Goal: Find specific page/section: Find specific page/section

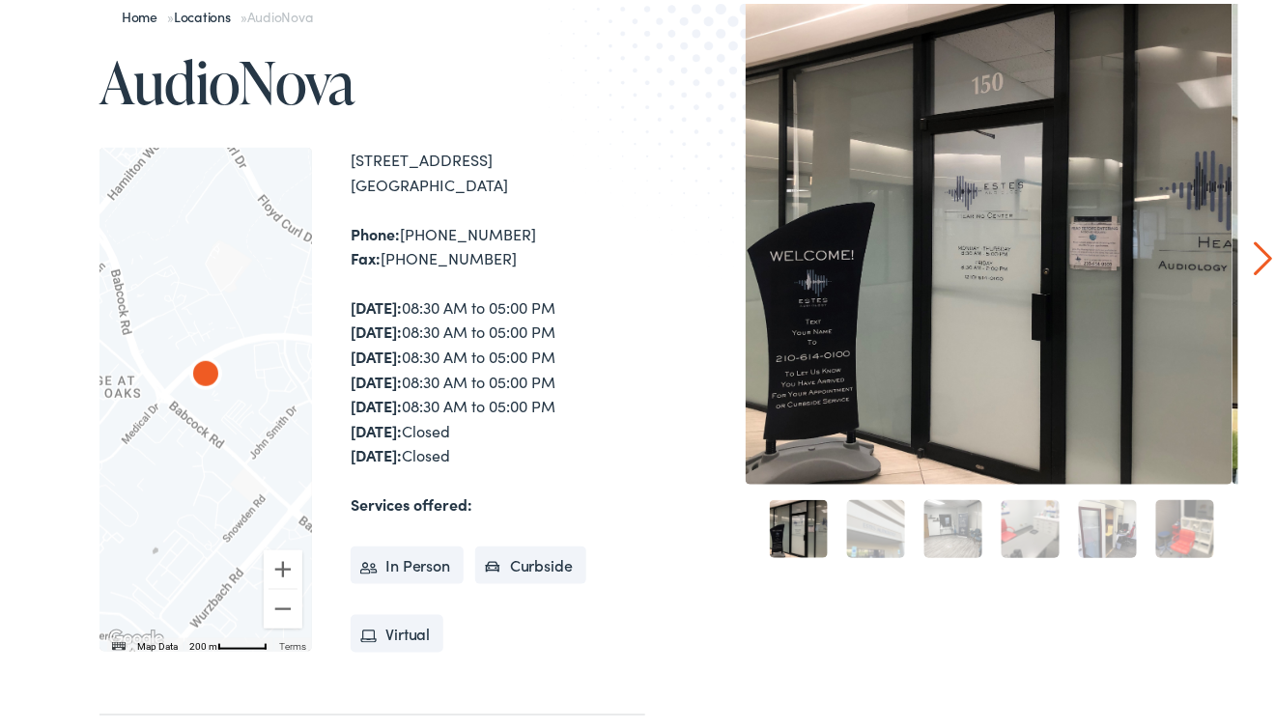
scroll to position [290, 0]
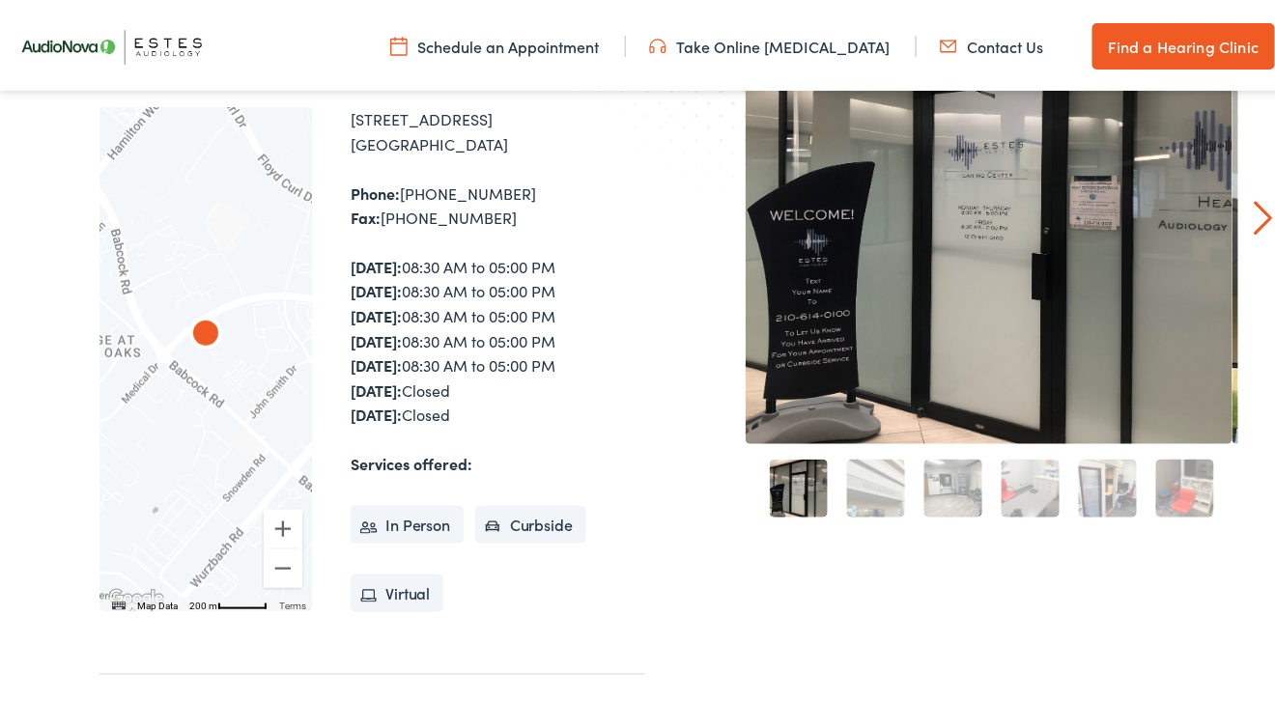
click at [1238, 199] on div "Home » Locations » AudioNova AudioNova To navigate the map with touch gestures …" at bounding box center [645, 447] width 1290 height 1181
click at [1254, 206] on link "Next" at bounding box center [1263, 214] width 18 height 35
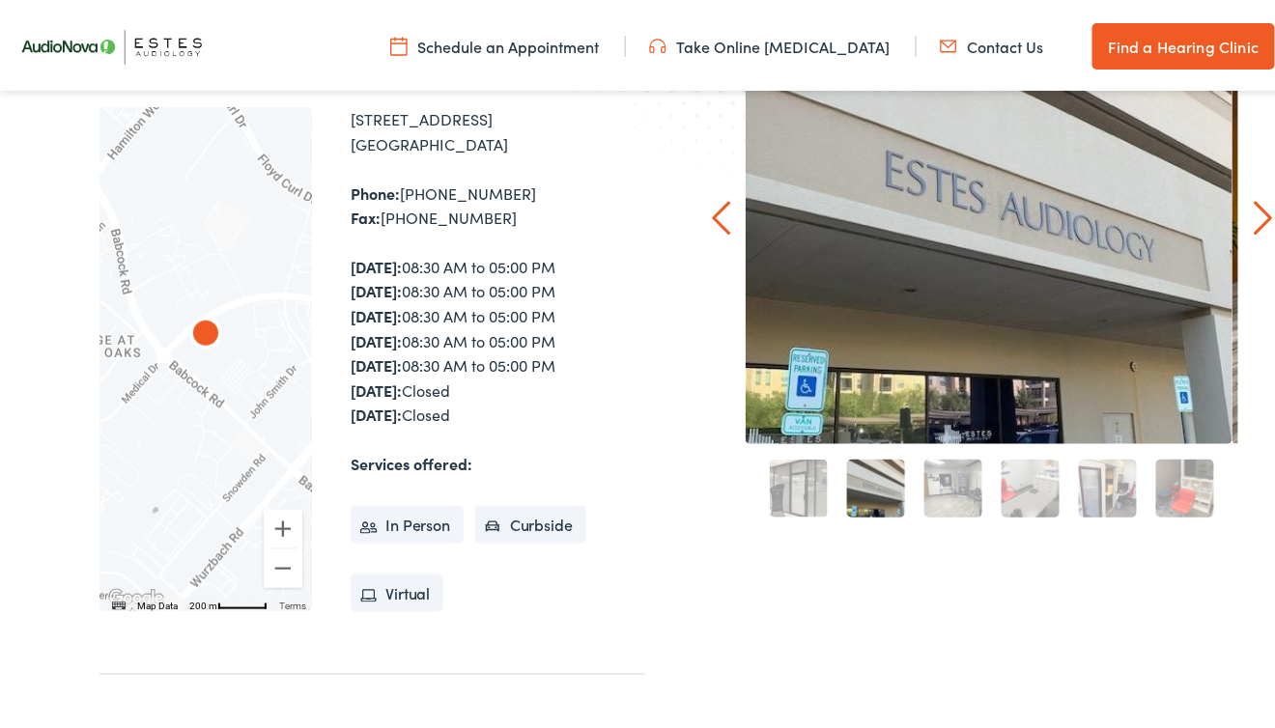
click at [1254, 206] on link "Next" at bounding box center [1263, 214] width 18 height 35
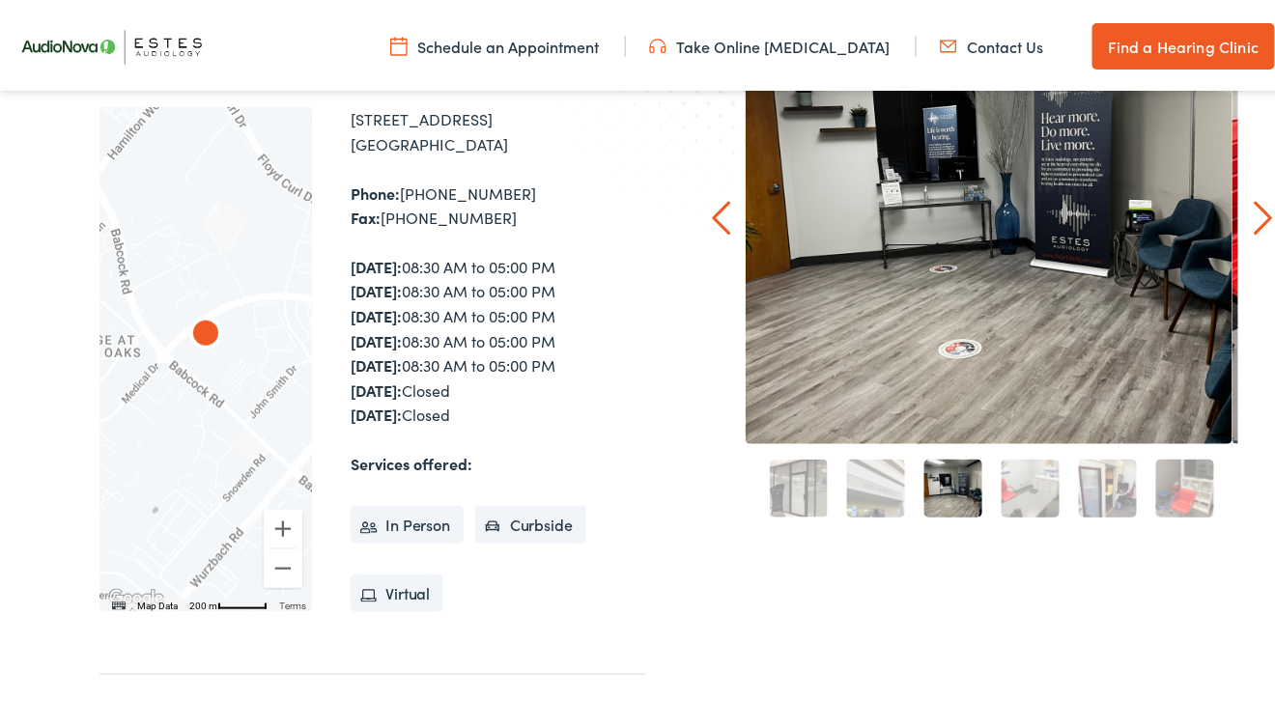
click at [1254, 206] on link "Next" at bounding box center [1263, 214] width 18 height 35
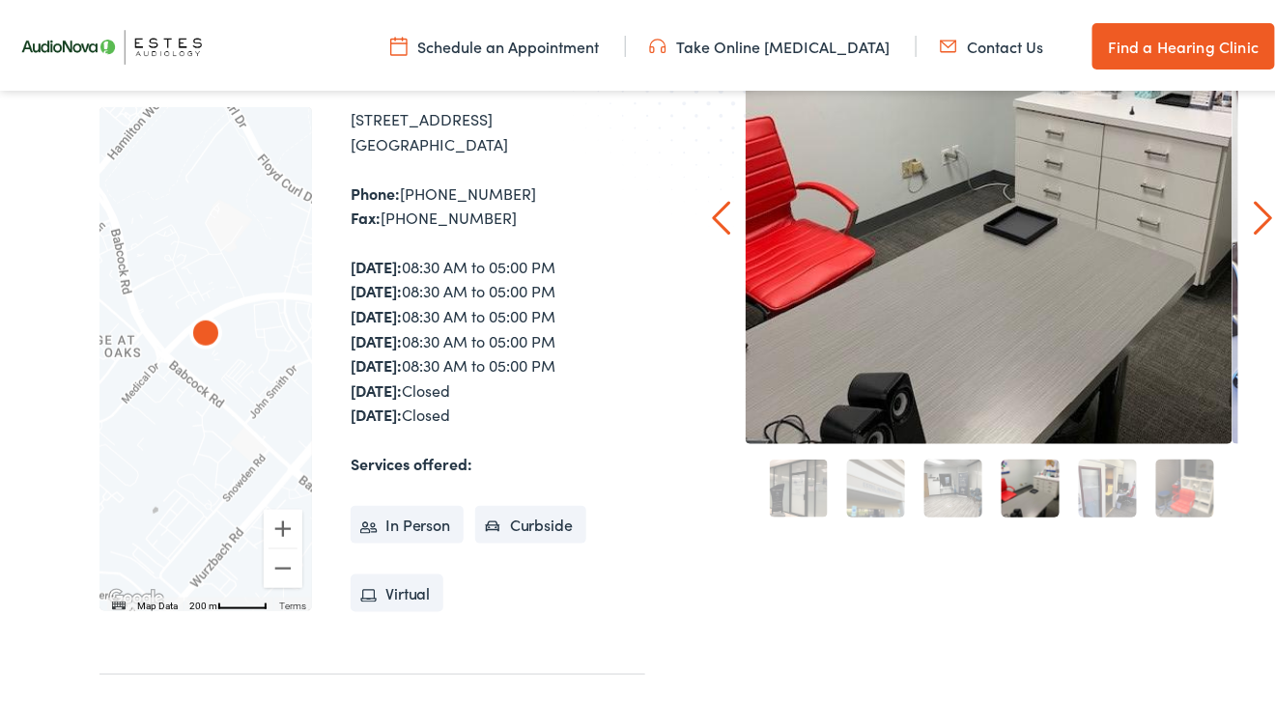
click at [1254, 206] on link "Next" at bounding box center [1263, 214] width 18 height 35
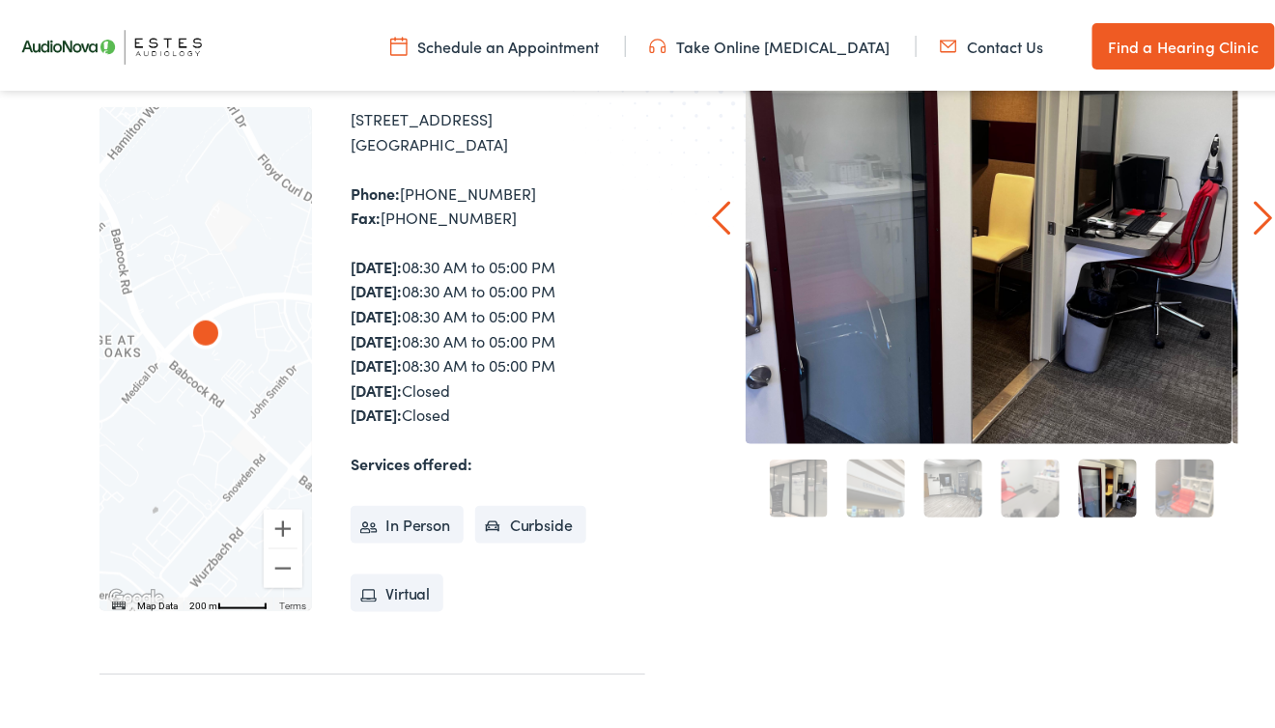
click at [1254, 207] on link "Next" at bounding box center [1263, 214] width 18 height 35
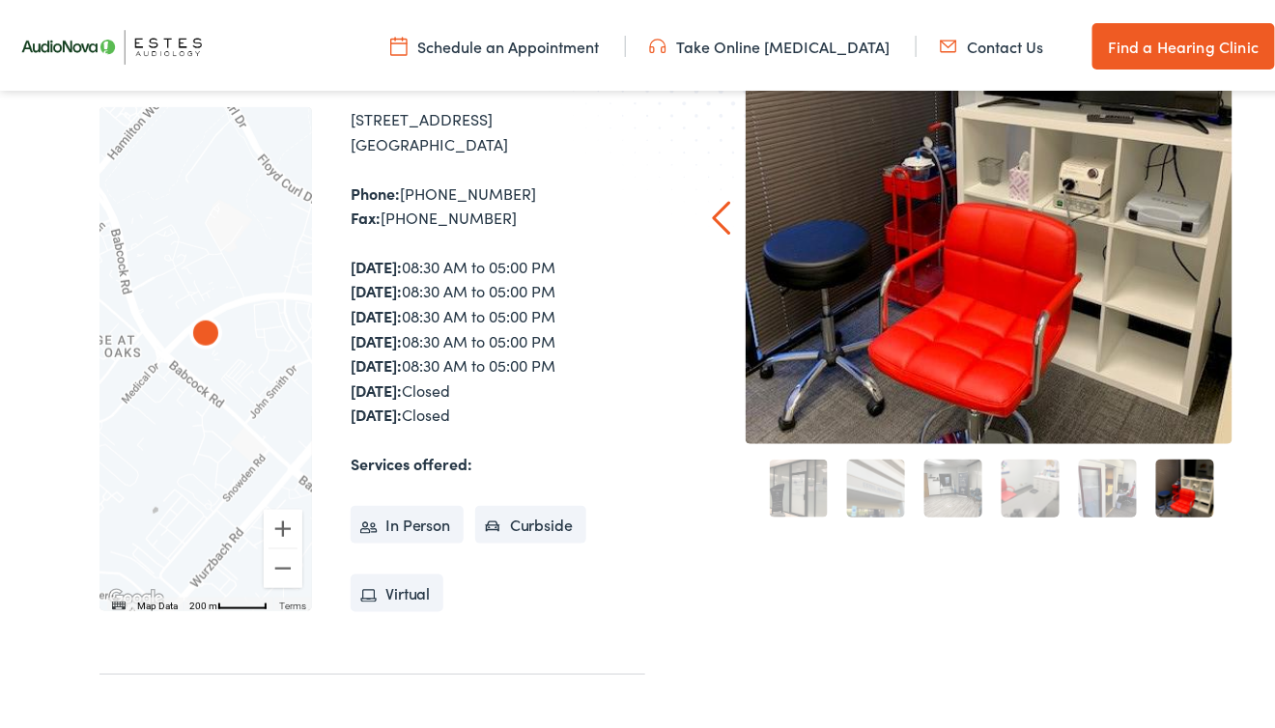
click at [1242, 207] on div "Home » Locations » AudioNova AudioNova To navigate the map with touch gestures …" at bounding box center [645, 447] width 1290 height 1181
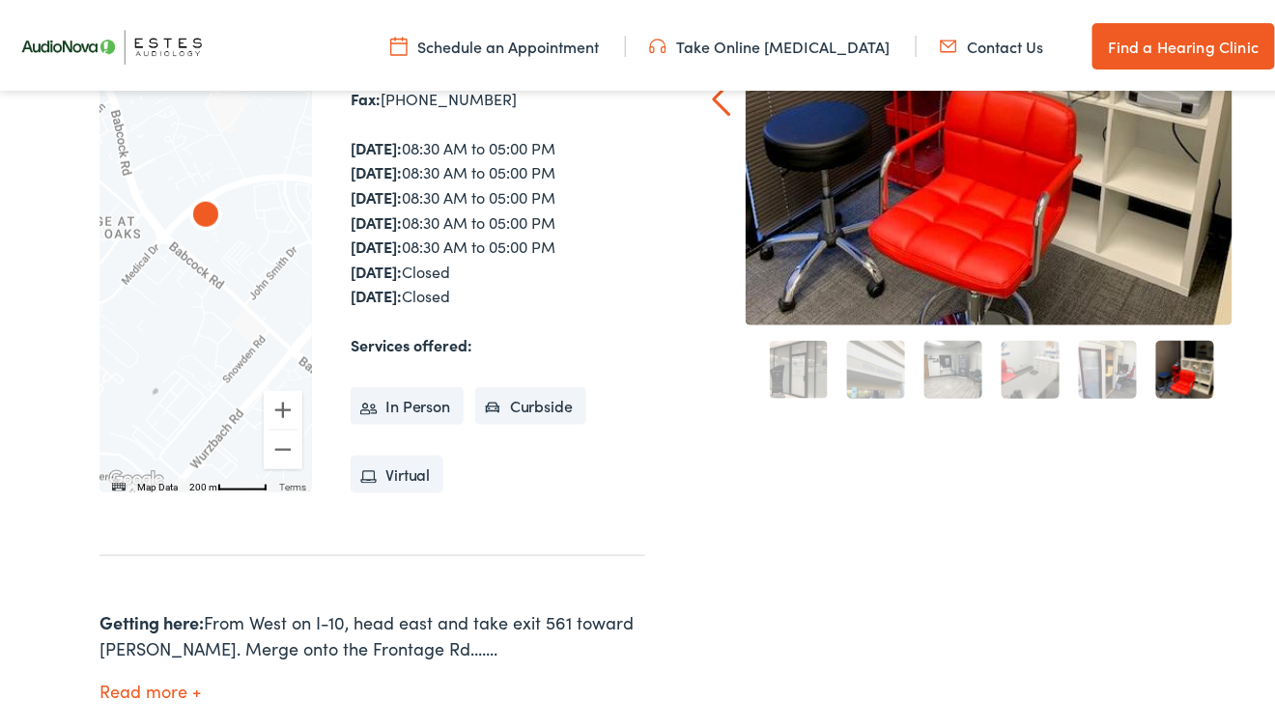
scroll to position [386, 0]
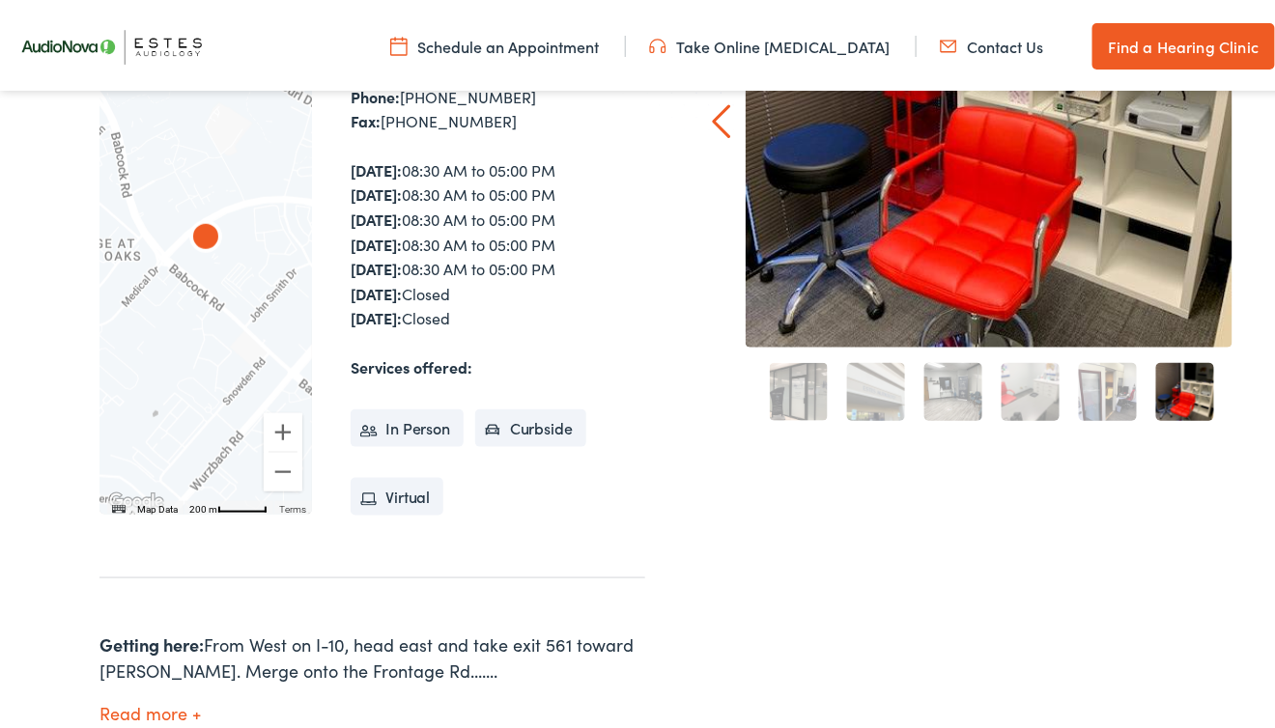
click at [384, 425] on li "In Person" at bounding box center [407, 425] width 113 height 39
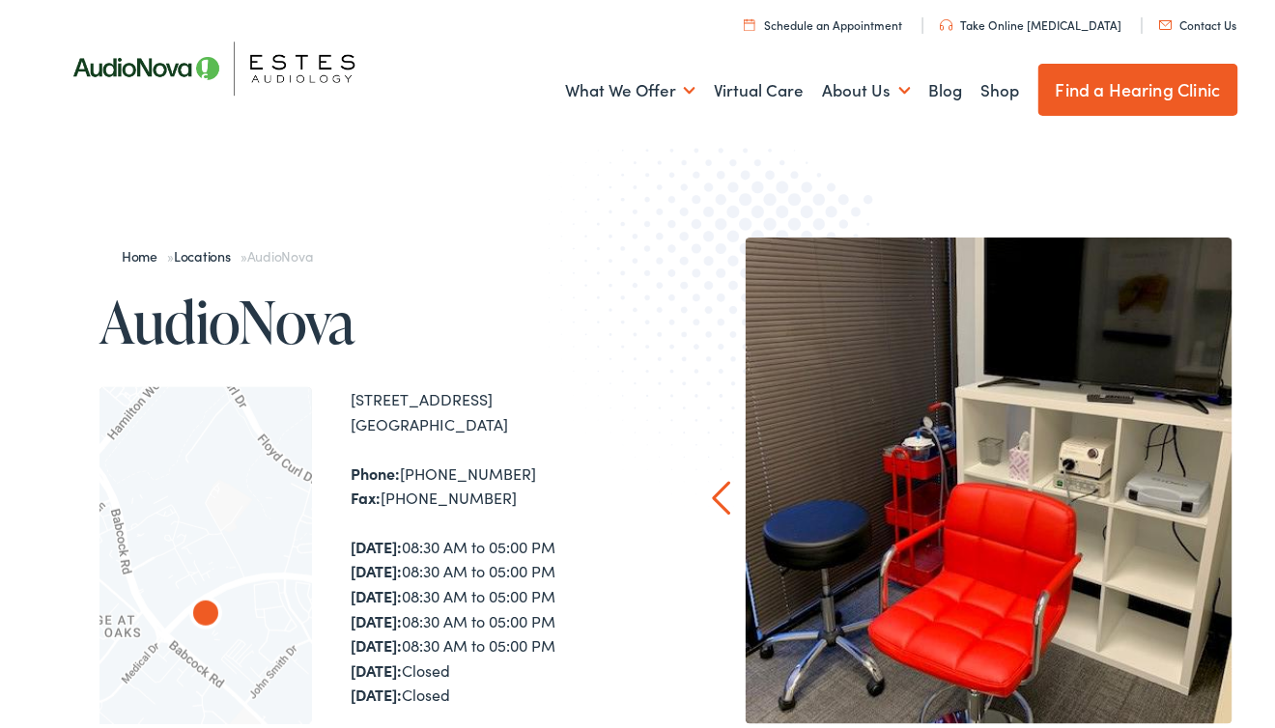
scroll to position [0, 0]
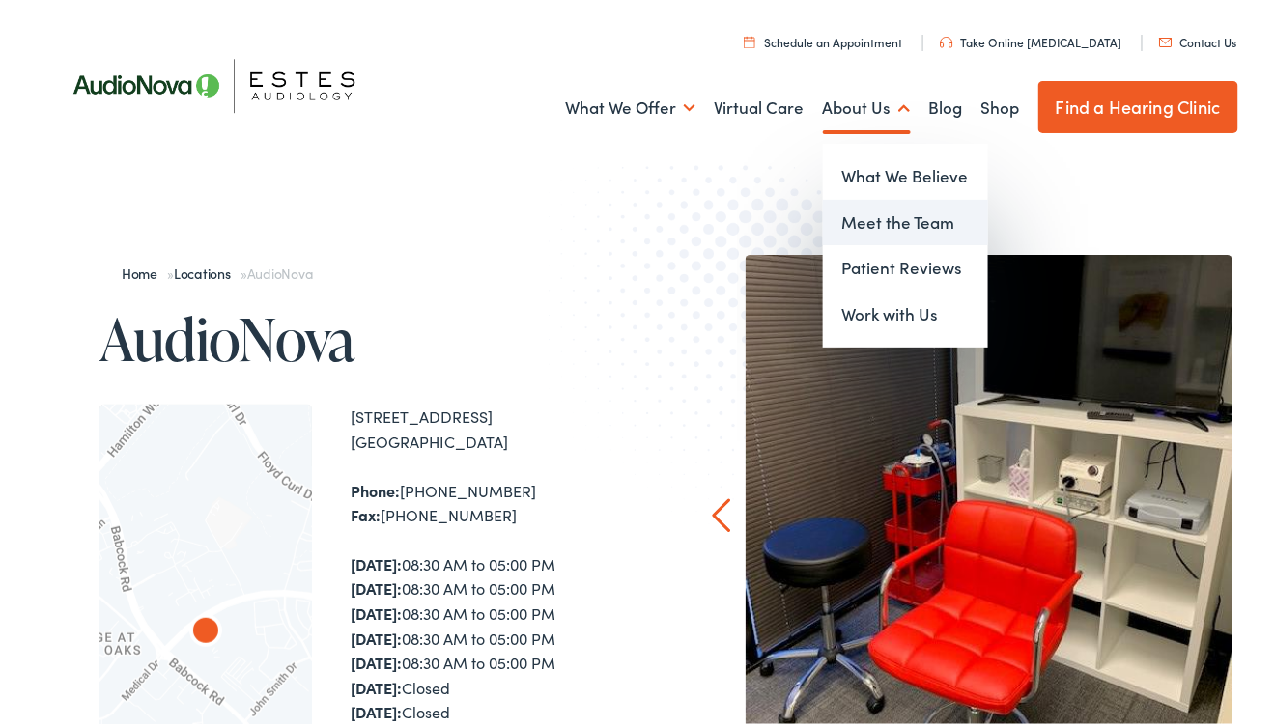
click at [846, 223] on link "Meet the Team" at bounding box center [905, 219] width 165 height 46
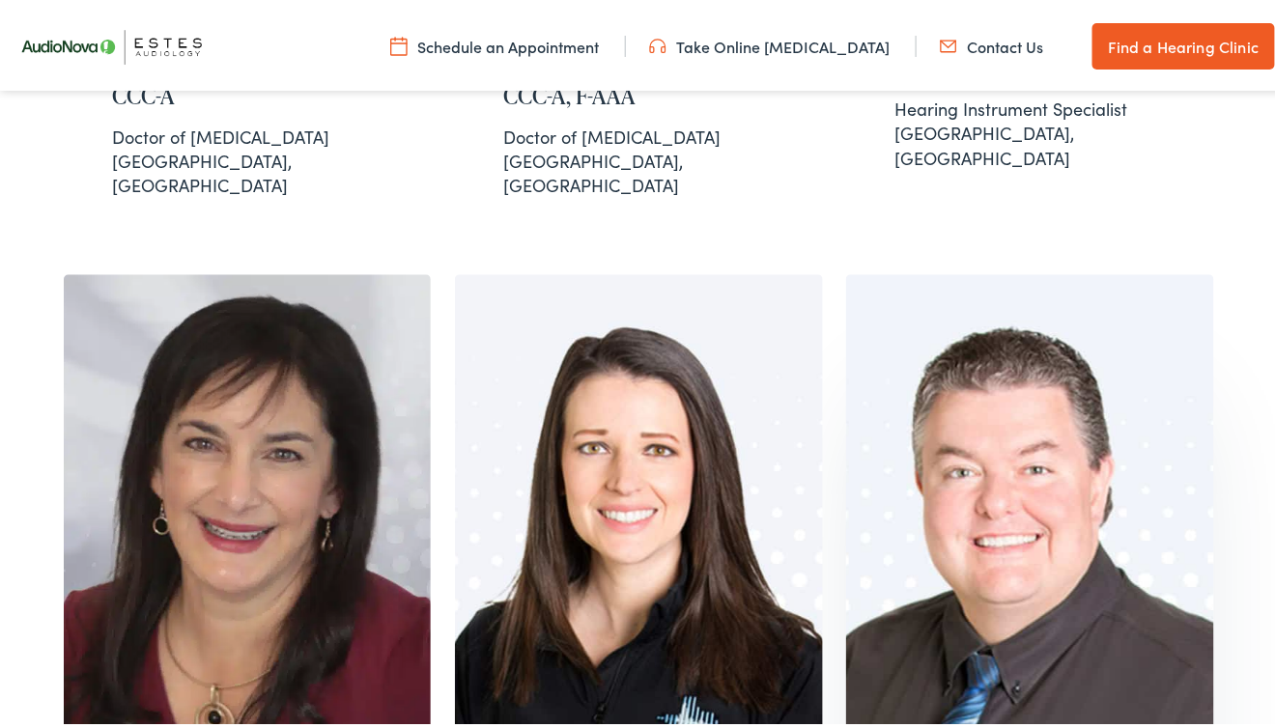
scroll to position [1351, 0]
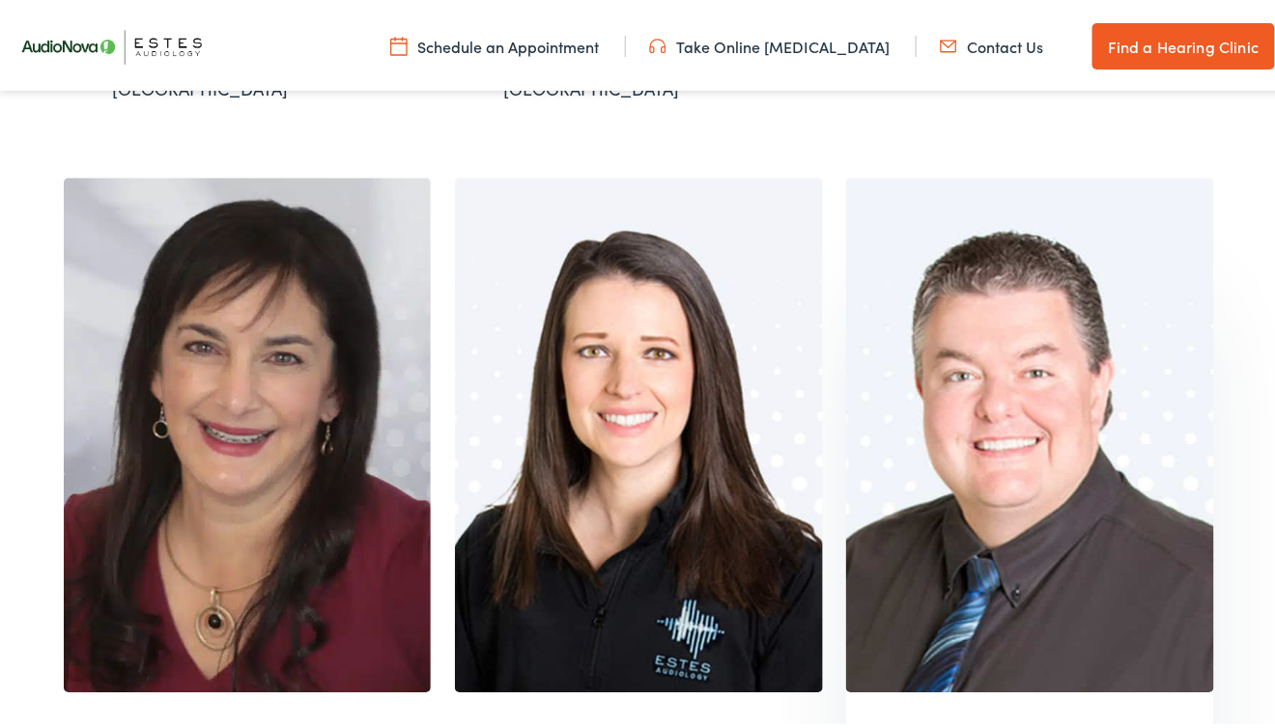
click at [1048, 330] on img at bounding box center [1030, 431] width 368 height 515
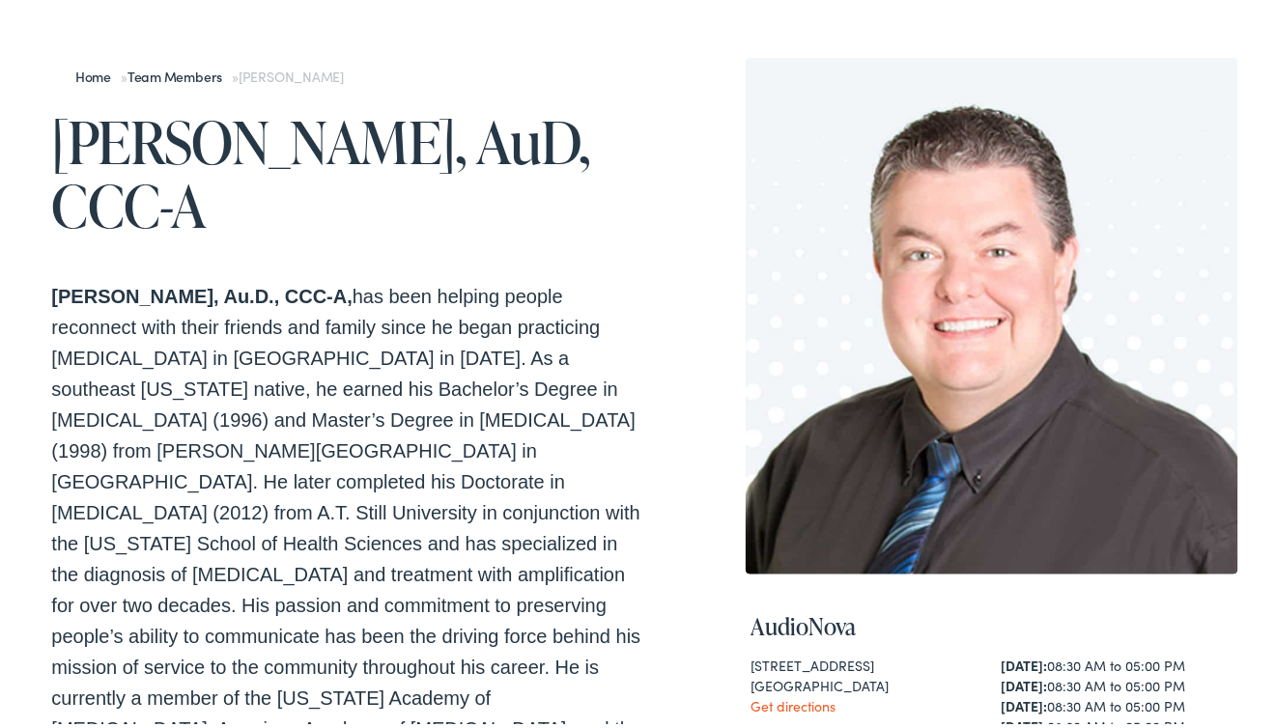
scroll to position [192, 0]
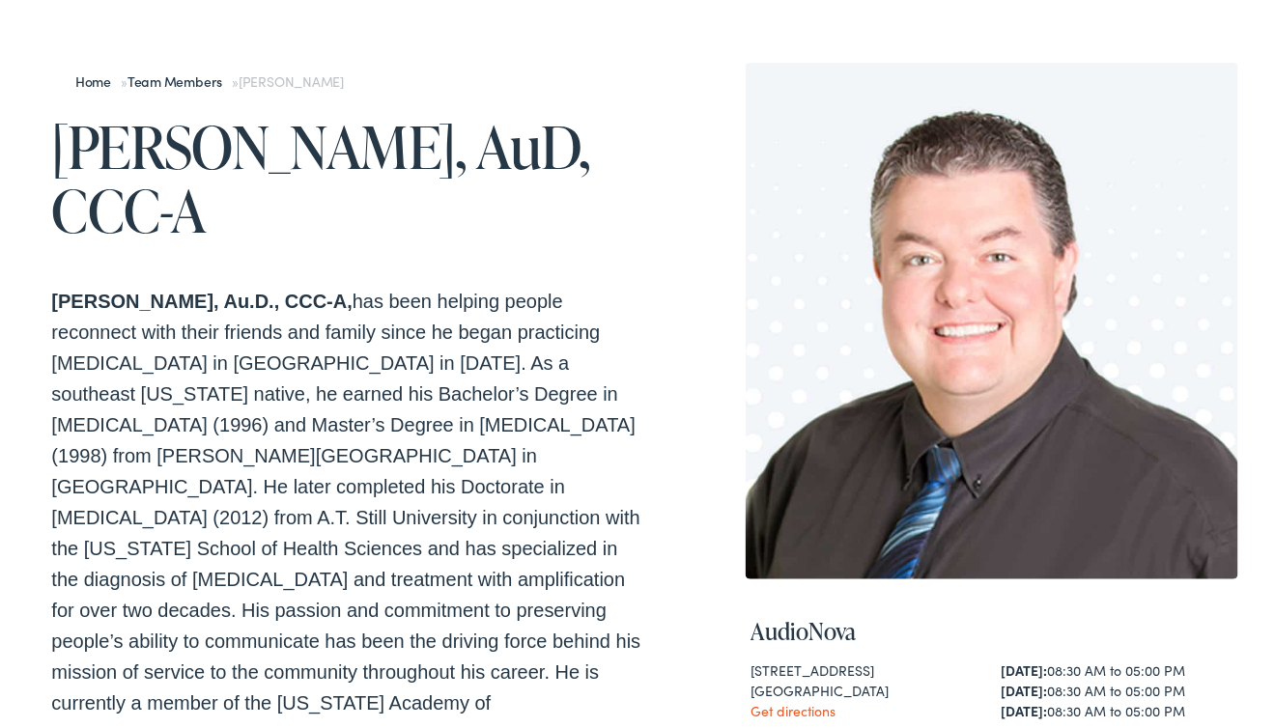
click at [162, 79] on link "Team Members" at bounding box center [180, 77] width 104 height 19
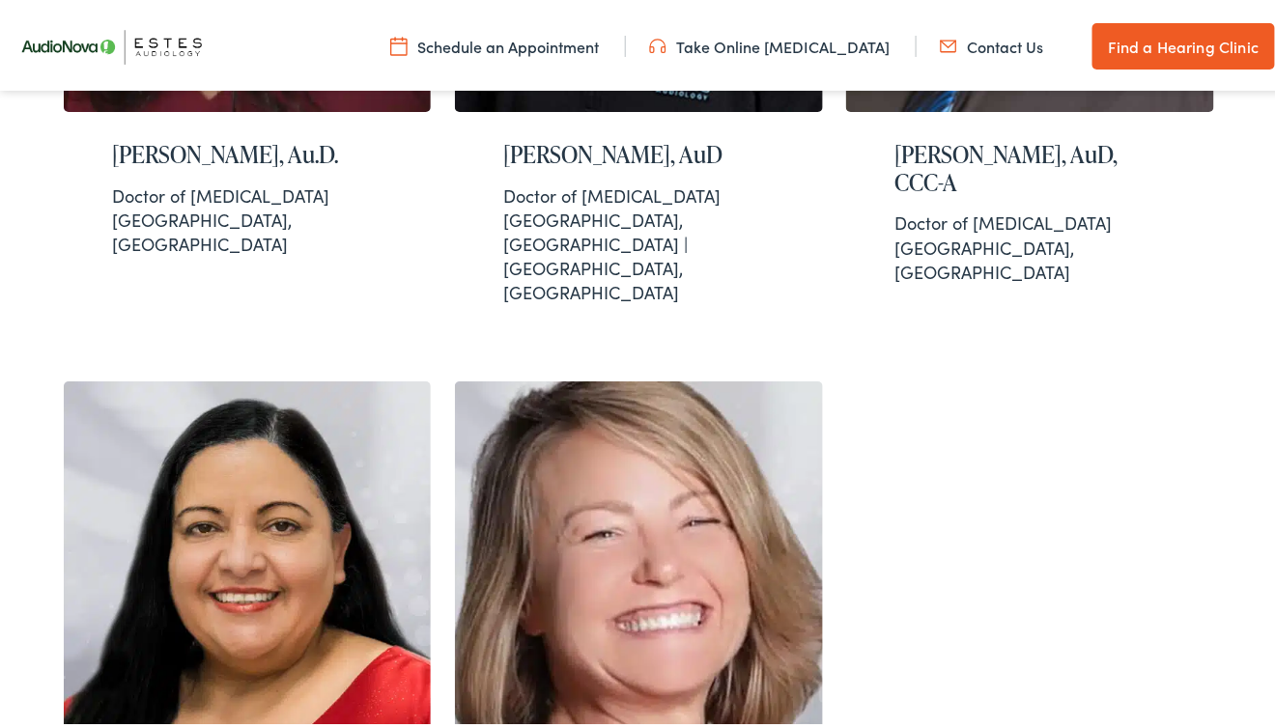
scroll to position [2028, 0]
